Goal: Find specific page/section

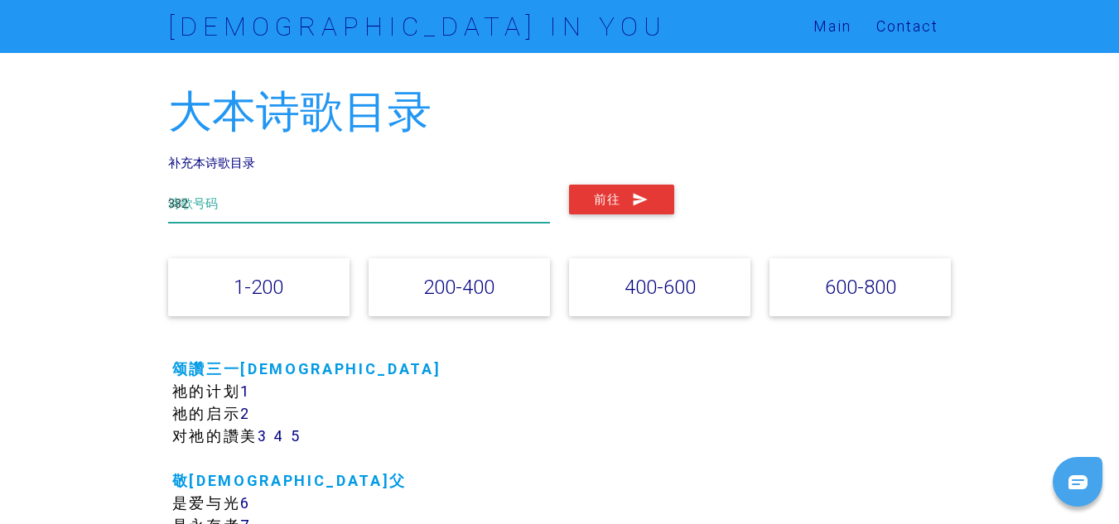
click at [248, 200] on input "382" at bounding box center [359, 204] width 383 height 38
type input "380"
click at [569, 185] on button "前往" at bounding box center [621, 200] width 105 height 30
click at [233, 209] on input "380" at bounding box center [359, 204] width 383 height 38
type input "3"
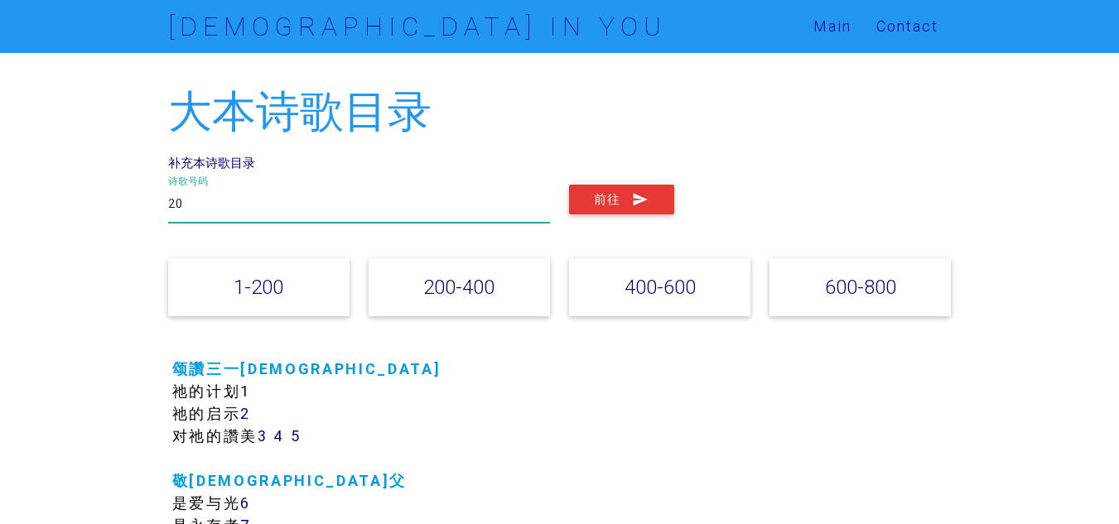
type input "20"
click at [569, 185] on button "前往" at bounding box center [621, 200] width 105 height 30
